Goal: Check status: Check status

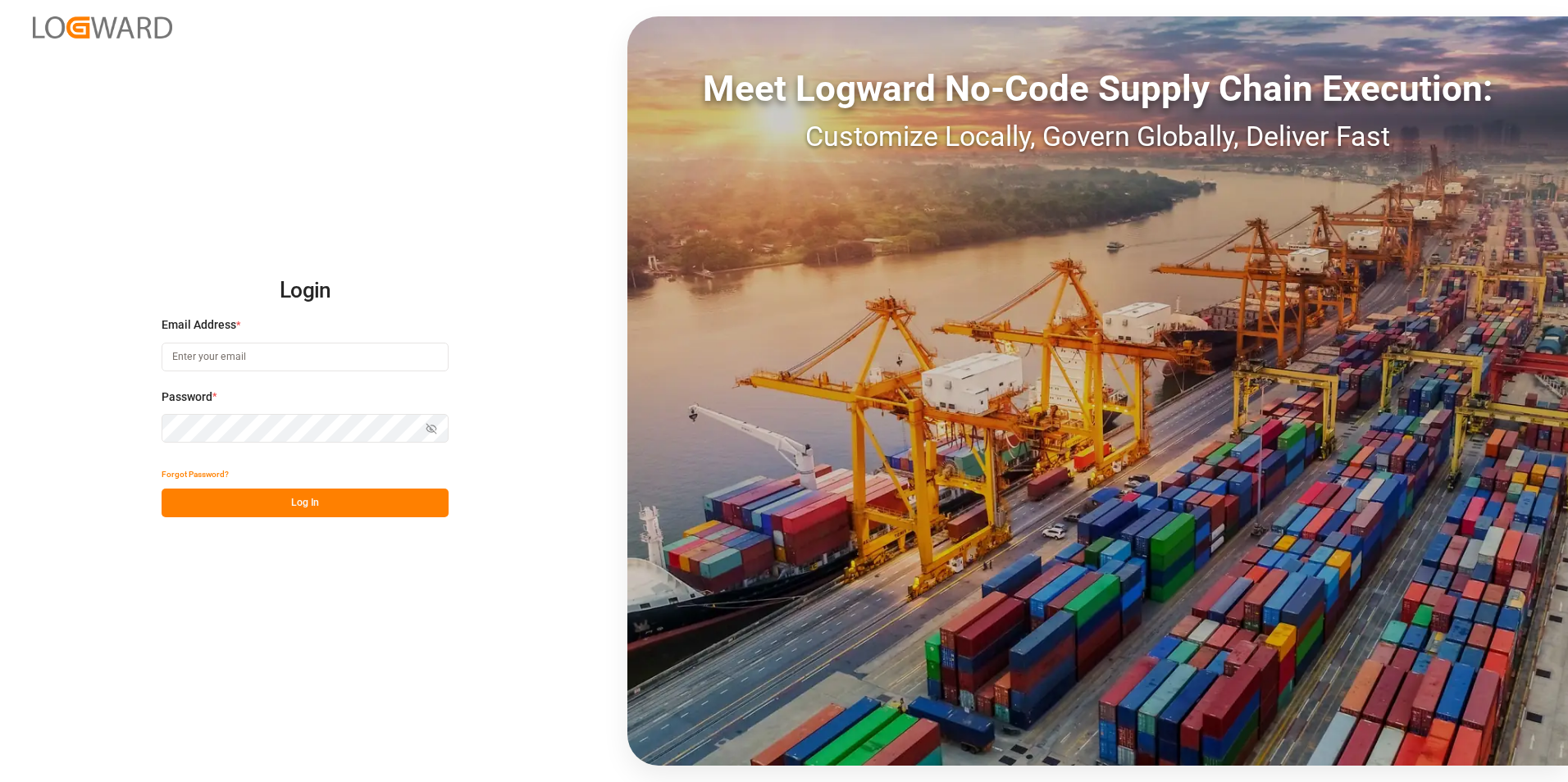
type input "[EMAIL_ADDRESS][PERSON_NAME][DOMAIN_NAME]"
click at [270, 504] on button "Log In" at bounding box center [305, 503] width 287 height 29
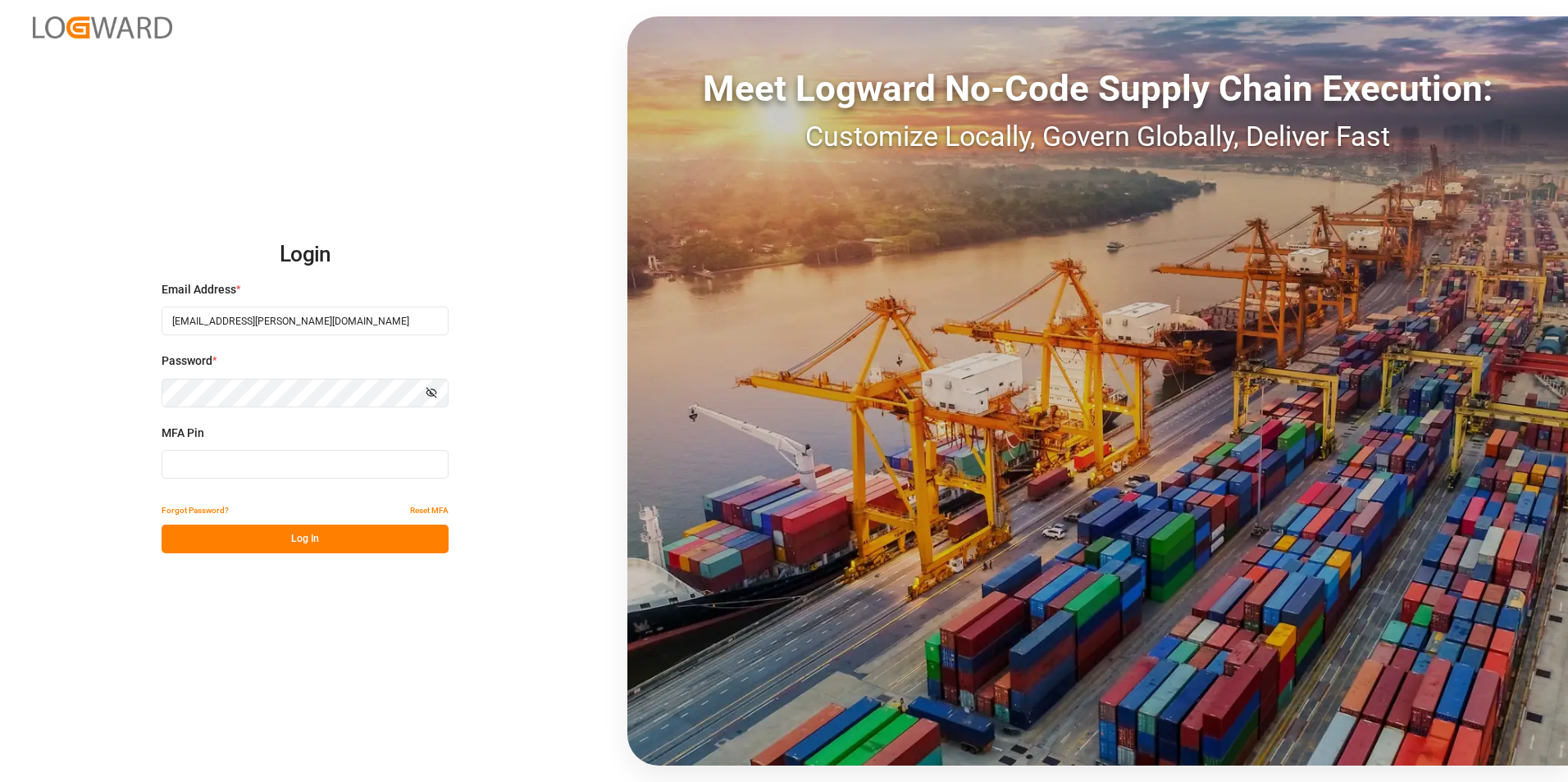
click at [260, 459] on input at bounding box center [305, 465] width 287 height 29
type input "252482"
click at [257, 536] on button "Log In" at bounding box center [305, 539] width 287 height 29
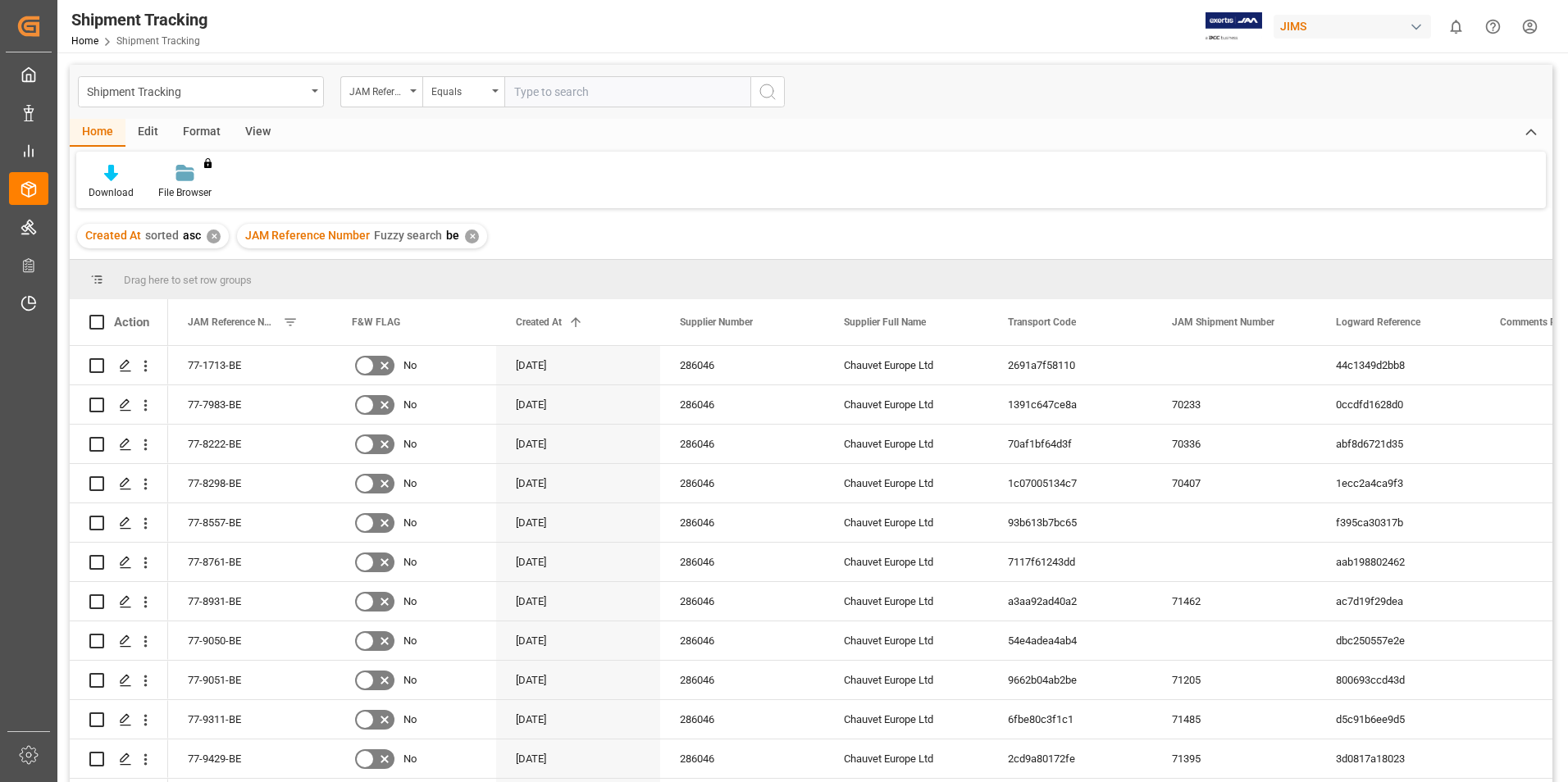
click at [467, 240] on div "✕" at bounding box center [471, 235] width 14 height 14
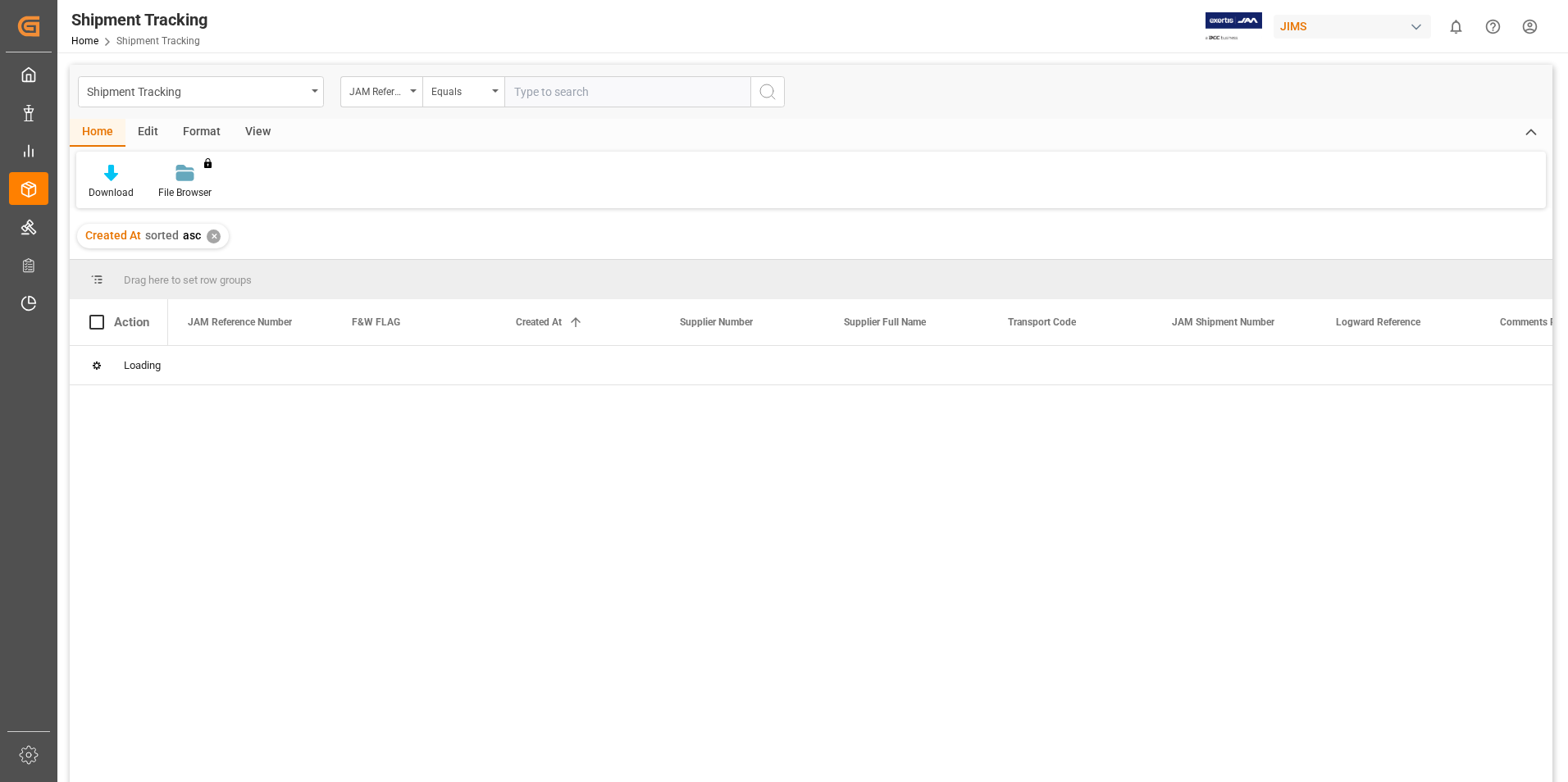
click at [208, 234] on div "✕" at bounding box center [213, 235] width 14 height 14
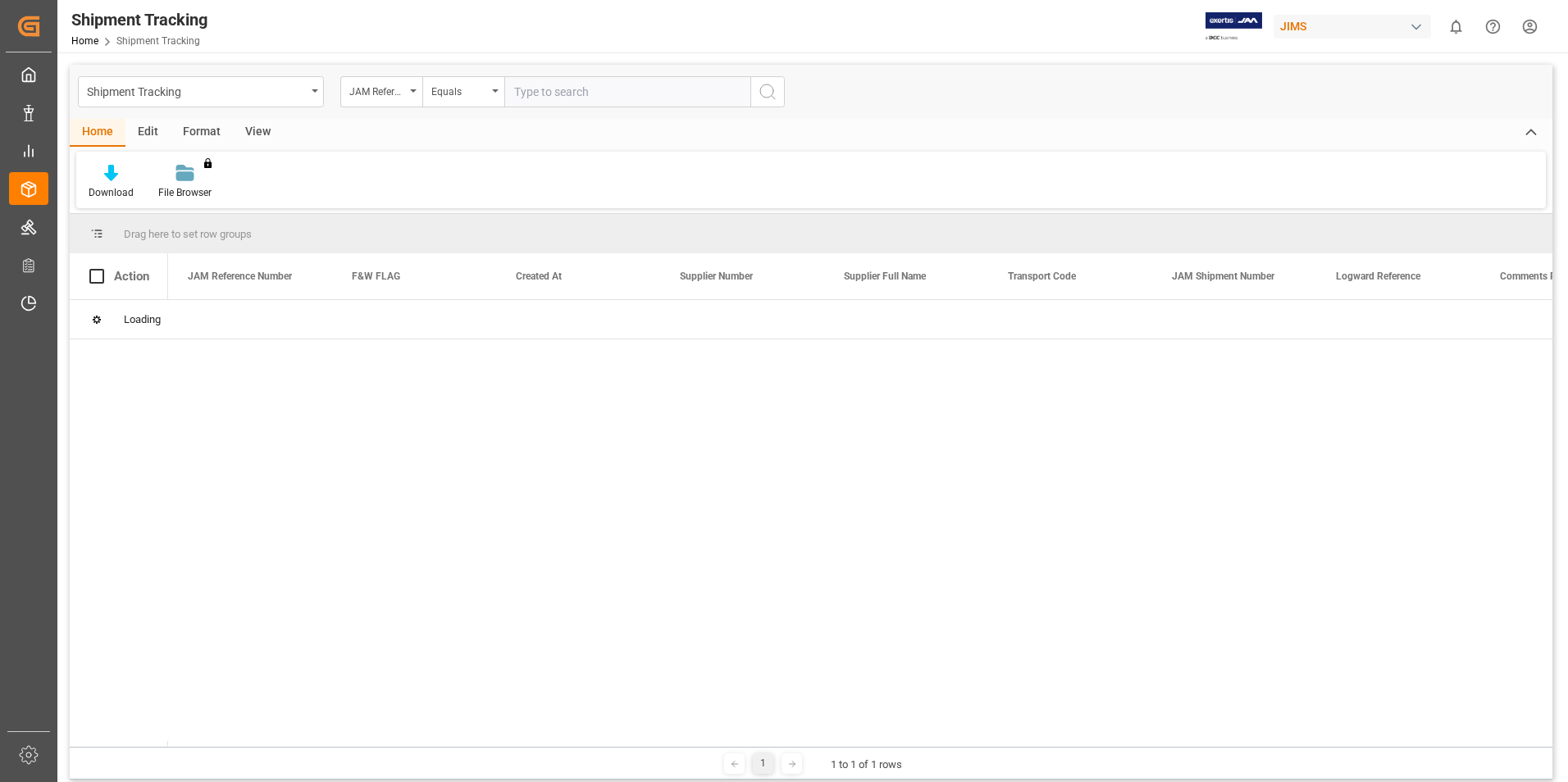
click at [563, 95] on input "text" at bounding box center [627, 92] width 246 height 32
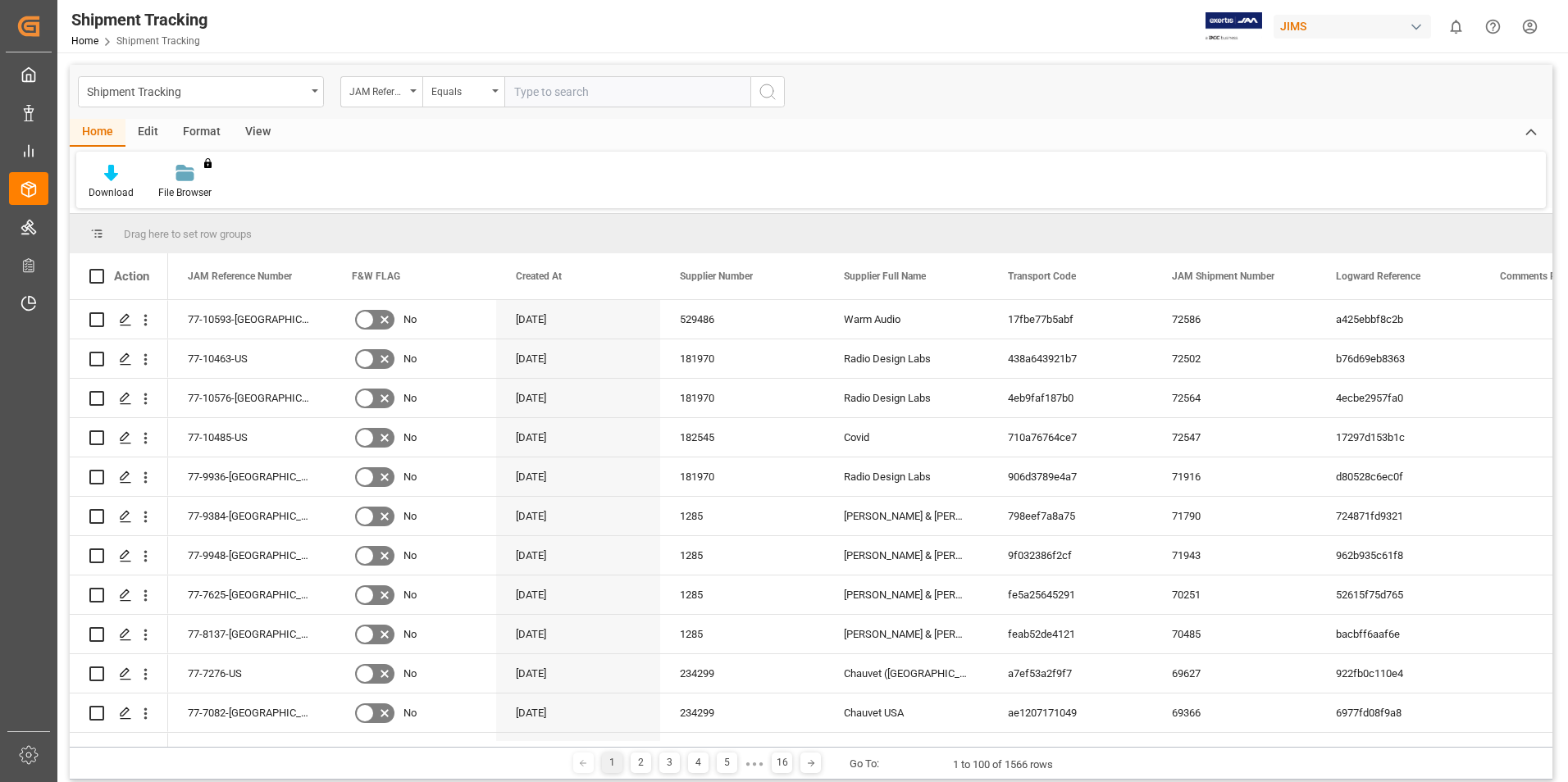
paste input "77-10284-CN"
type input "77-10284-CN"
click at [772, 93] on icon "search button" at bounding box center [768, 92] width 20 height 20
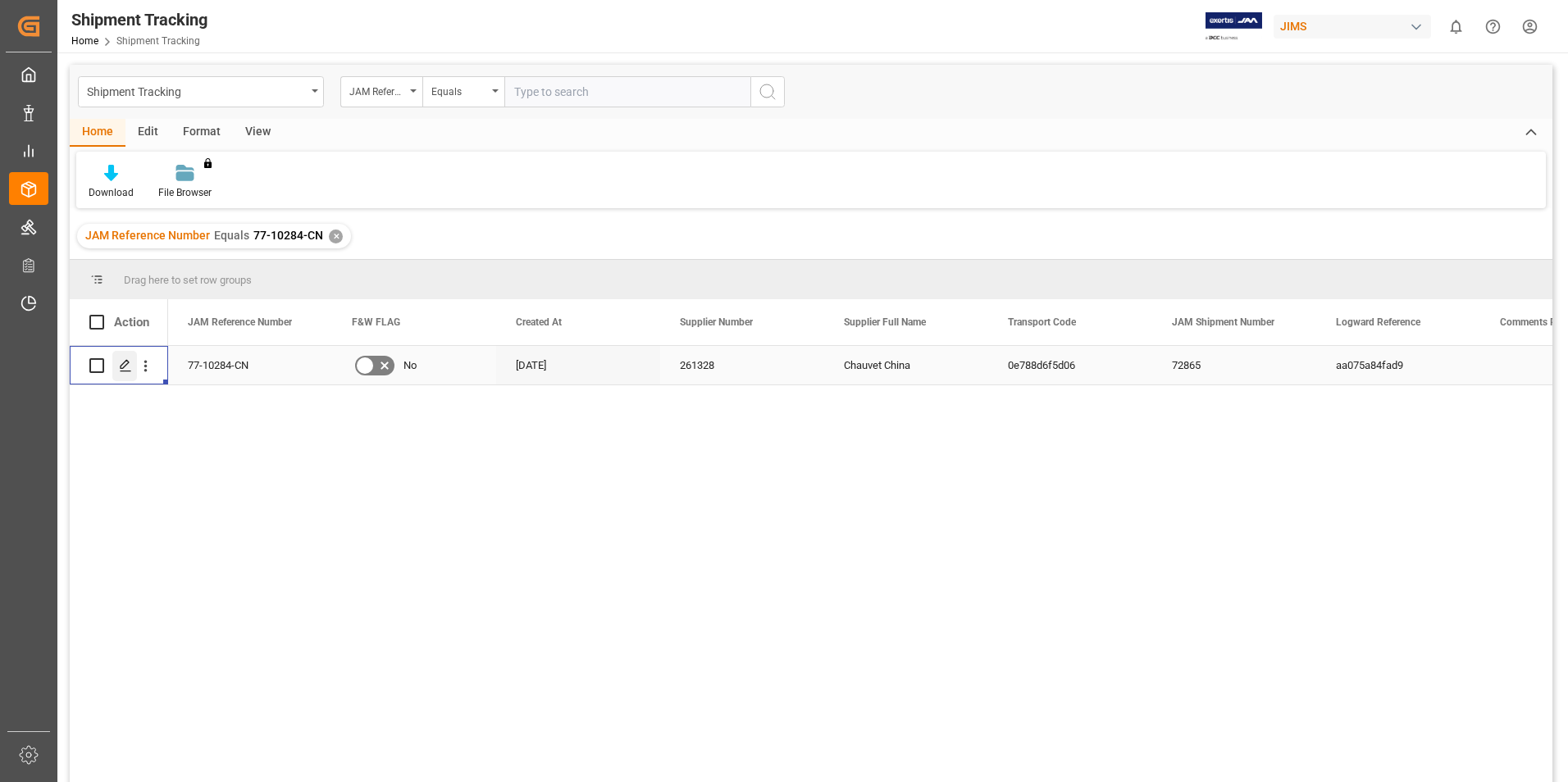
click at [115, 363] on div "Press SPACE to select this row." at bounding box center [125, 366] width 24 height 31
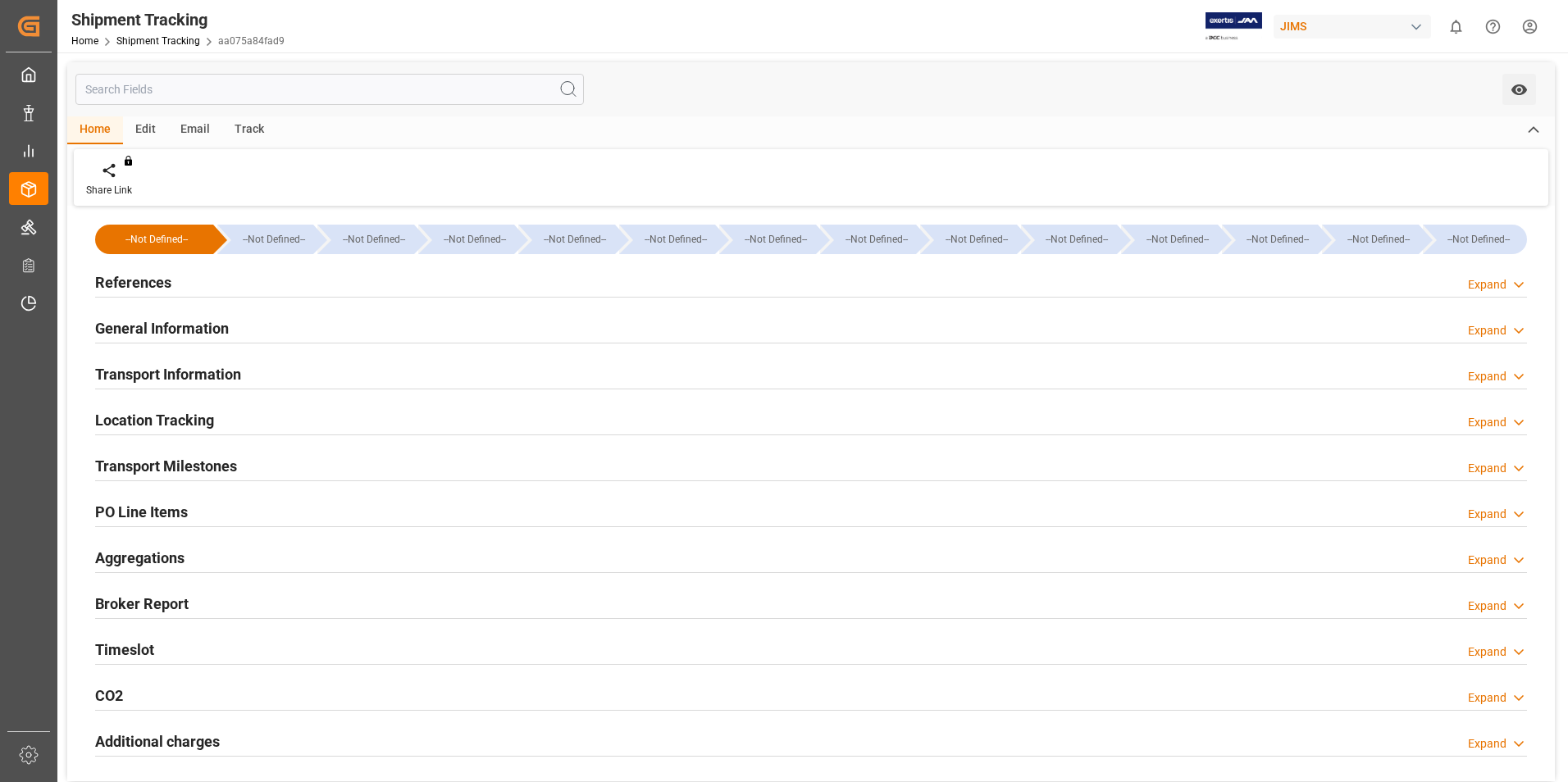
type input "[DATE] 00:00"
type input "[DATE]"
type input "[DATE] 00:00"
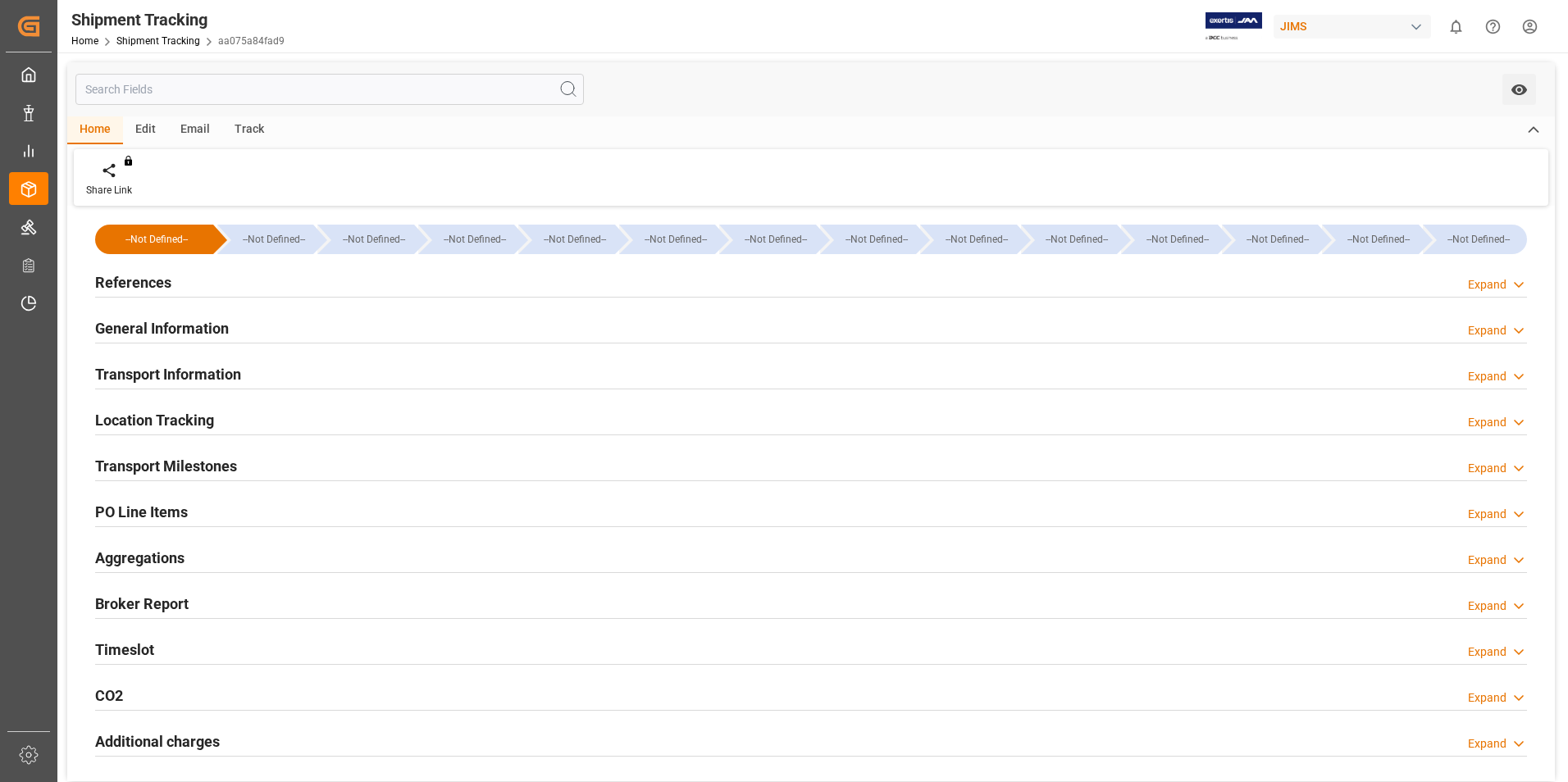
type input "[DATE]"
type input "[DATE] 00:00"
click at [172, 470] on h2 "Transport Milestones" at bounding box center [165, 465] width 142 height 23
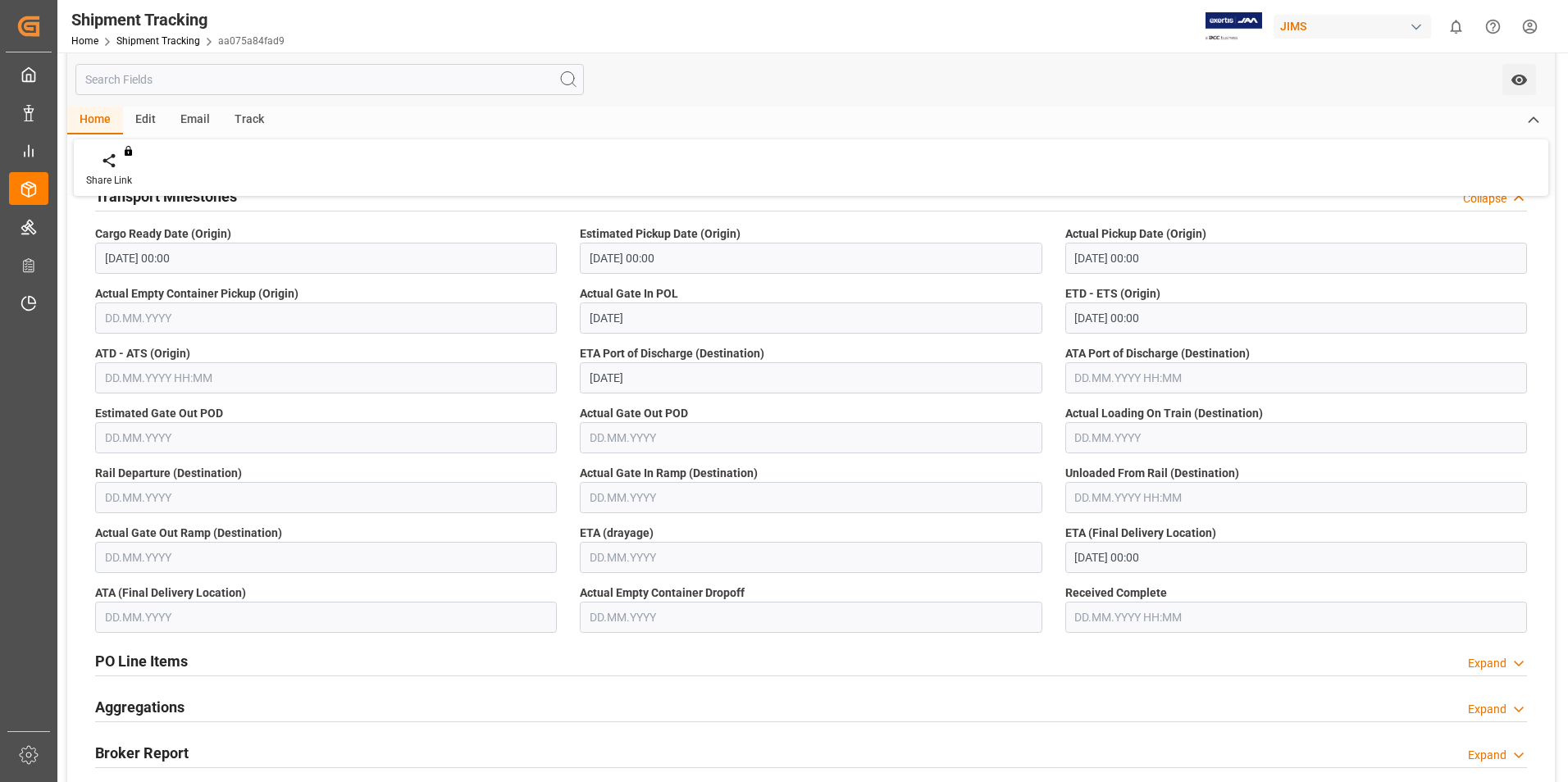
scroll to position [246, 0]
